Goal: Check status: Check status

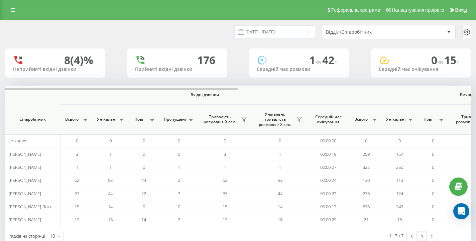
click at [411, 31] on div "Відділ/Співробітник" at bounding box center [385, 32] width 119 height 6
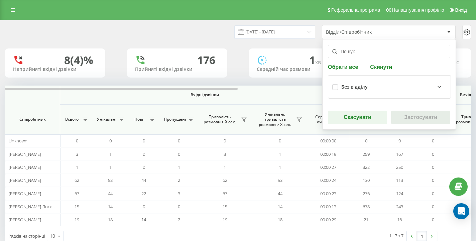
click at [376, 85] on div "Без відділу" at bounding box center [393, 87] width 105 height 8
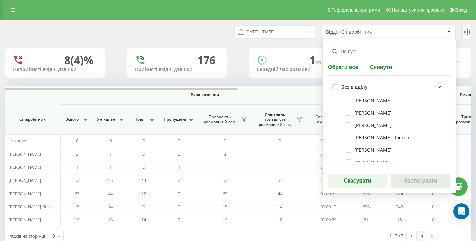
click at [366, 137] on label "[PERSON_NAME] Лоскор" at bounding box center [378, 138] width 64 height 6
checkbox input "true"
click at [402, 182] on button "Застосувати" at bounding box center [420, 180] width 59 height 13
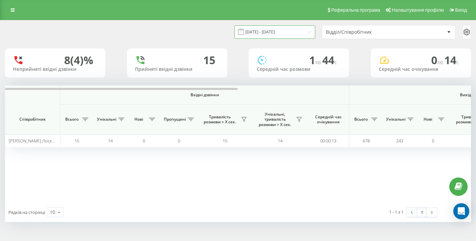
click at [293, 31] on input "[DATE] - [DATE]" at bounding box center [274, 31] width 81 height 13
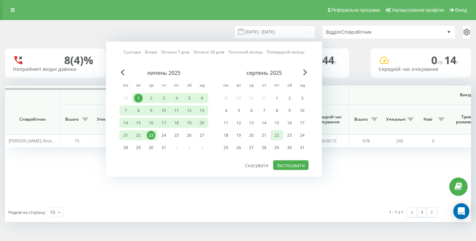
click at [277, 136] on div "22" at bounding box center [276, 135] width 9 height 9
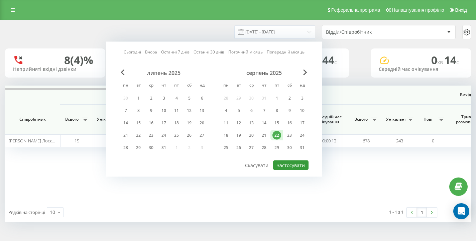
click at [287, 164] on button "Застосувати" at bounding box center [290, 165] width 35 height 10
type input "[DATE] - [DATE]"
